Goal: Task Accomplishment & Management: Manage account settings

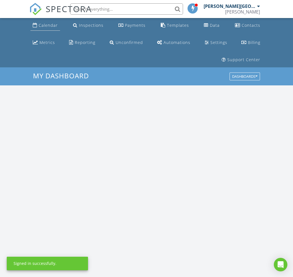
scroll to position [513, 293]
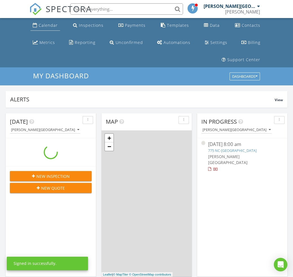
click at [47, 26] on div "Calendar" at bounding box center [48, 25] width 19 height 5
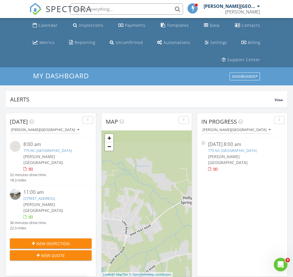
scroll to position [0, 0]
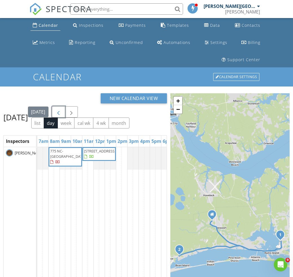
click at [62, 109] on span "button" at bounding box center [58, 112] width 7 height 7
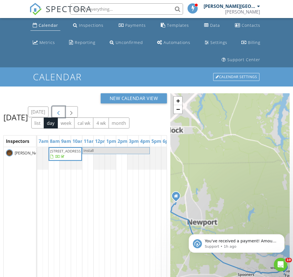
click at [70, 149] on span "3600 Mandy Ln, Morehead City 28557" at bounding box center [66, 151] width 32 height 5
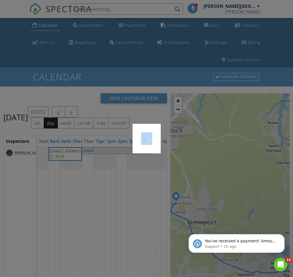
click at [70, 134] on div at bounding box center [146, 138] width 293 height 277
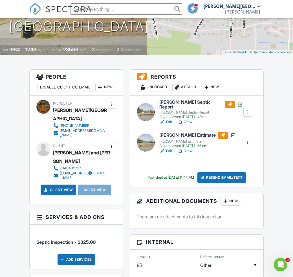
click at [95, 92] on div "New" at bounding box center [105, 87] width 21 height 9
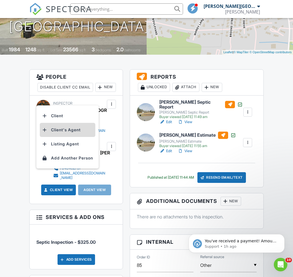
click at [64, 127] on li "Client's Agent" at bounding box center [68, 130] width 56 height 14
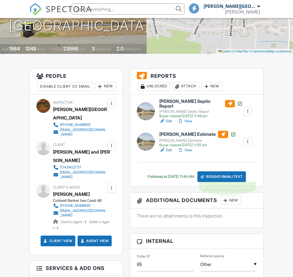
click at [221, 175] on div "Resend Email/Text" at bounding box center [221, 176] width 48 height 11
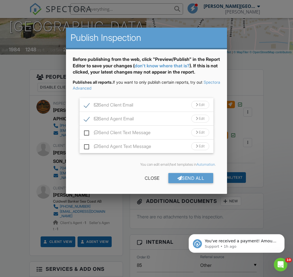
click at [190, 183] on div "Send All" at bounding box center [190, 178] width 45 height 10
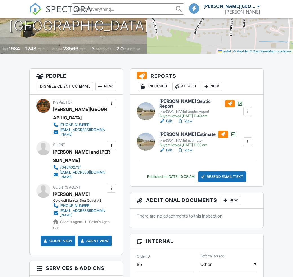
click at [189, 149] on link "View" at bounding box center [185, 150] width 15 height 6
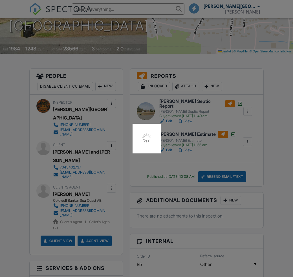
scroll to position [113, 0]
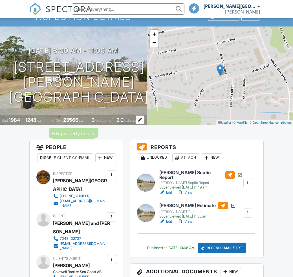
scroll to position [0, 0]
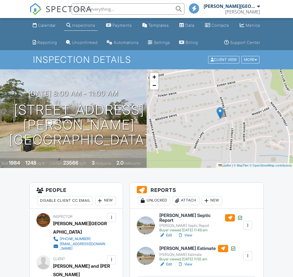
drag, startPoint x: 247, startPoint y: 11, endPoint x: 245, endPoint y: 16, distance: 5.4
click at [246, 11] on div "[PERSON_NAME]" at bounding box center [242, 12] width 35 height 6
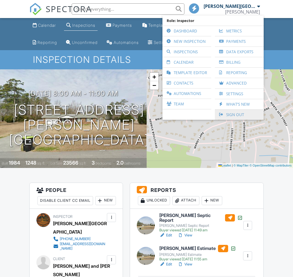
click at [235, 112] on link "Sign Out" at bounding box center [239, 115] width 43 height 10
